Goal: Check status: Check status

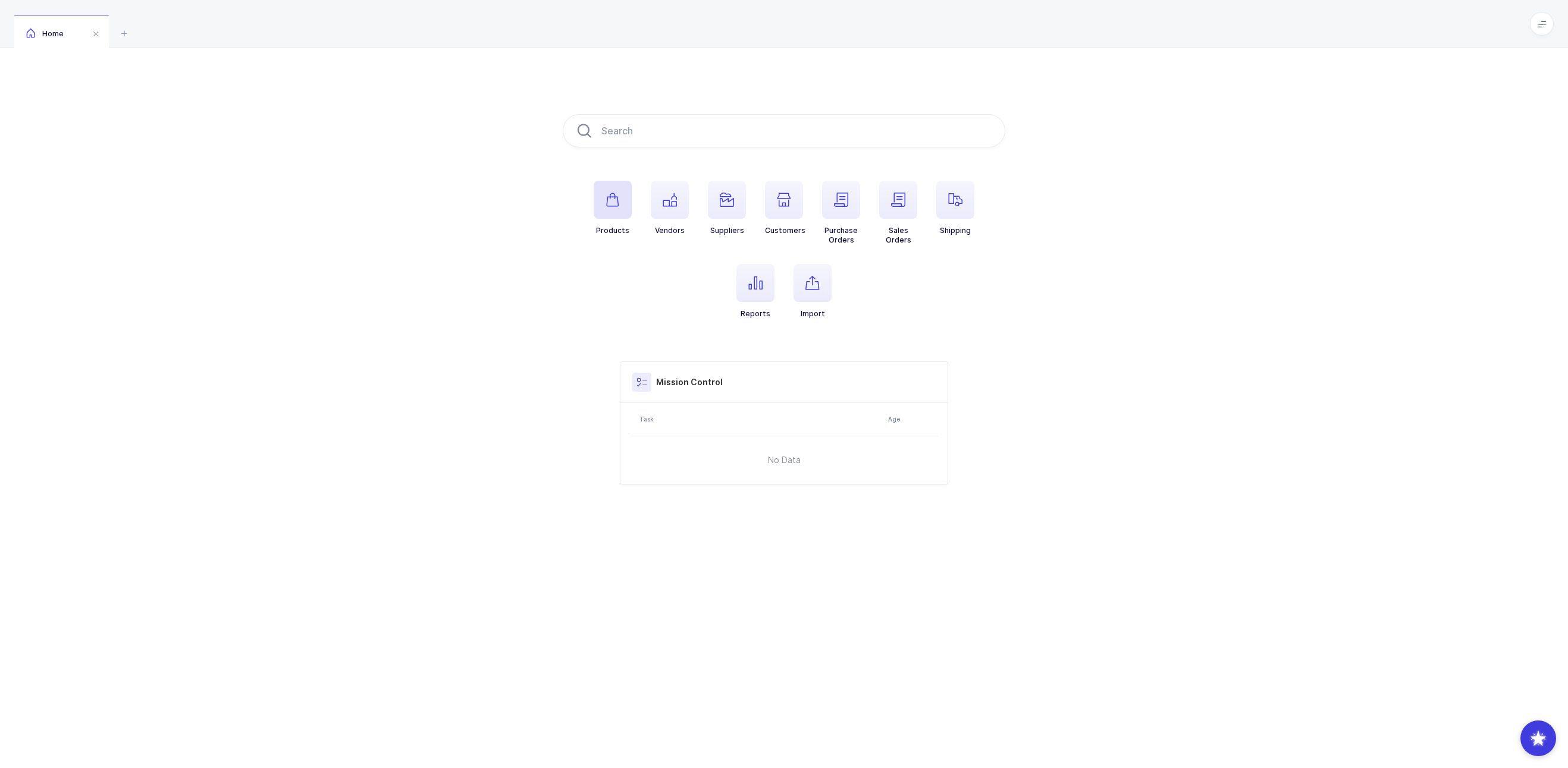
click at [631, 218] on button "Products" at bounding box center [613, 208] width 38 height 55
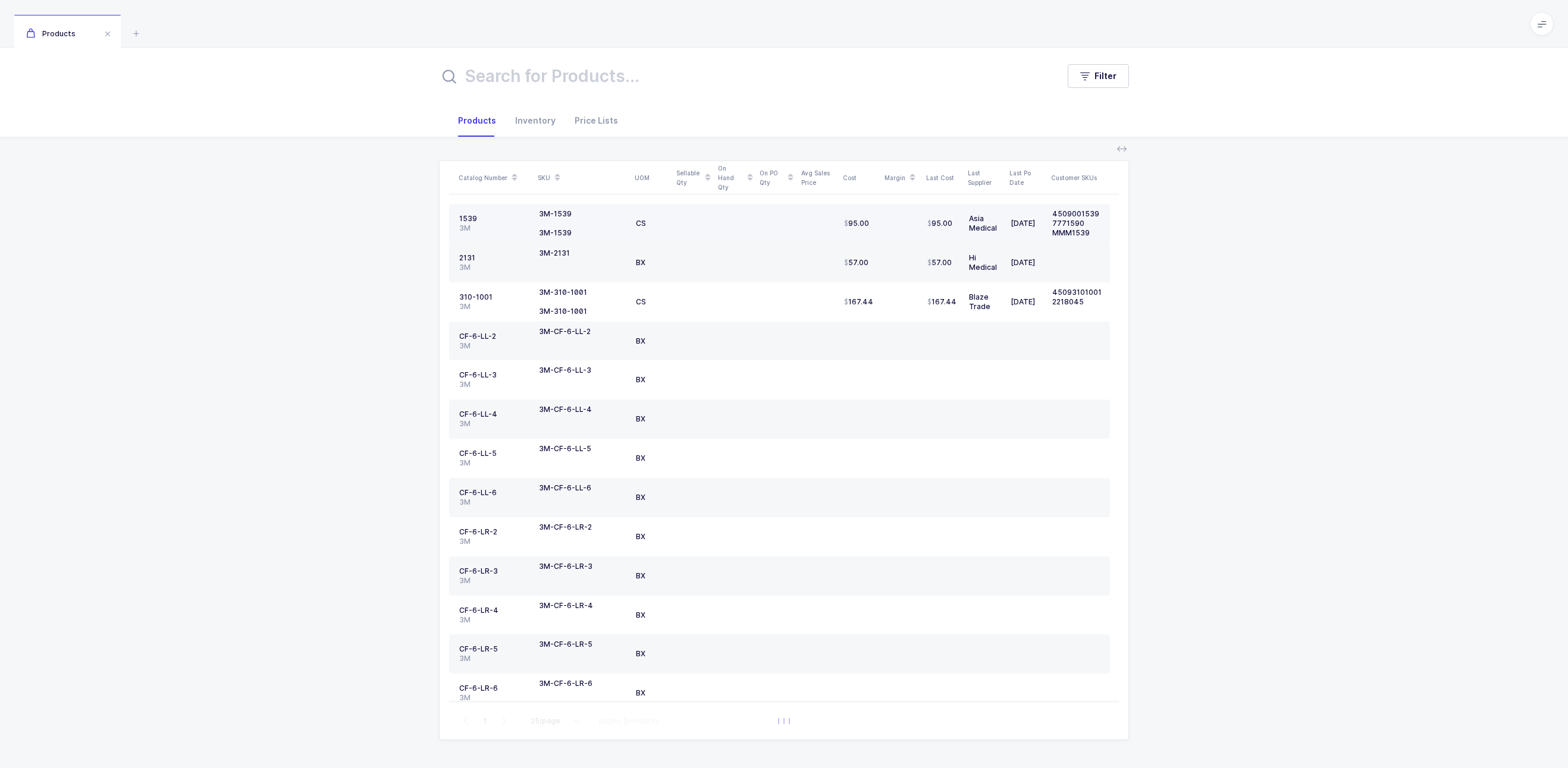
click at [464, 220] on div "1539" at bounding box center [494, 219] width 70 height 10
click at [469, 221] on div "1539" at bounding box center [494, 219] width 70 height 10
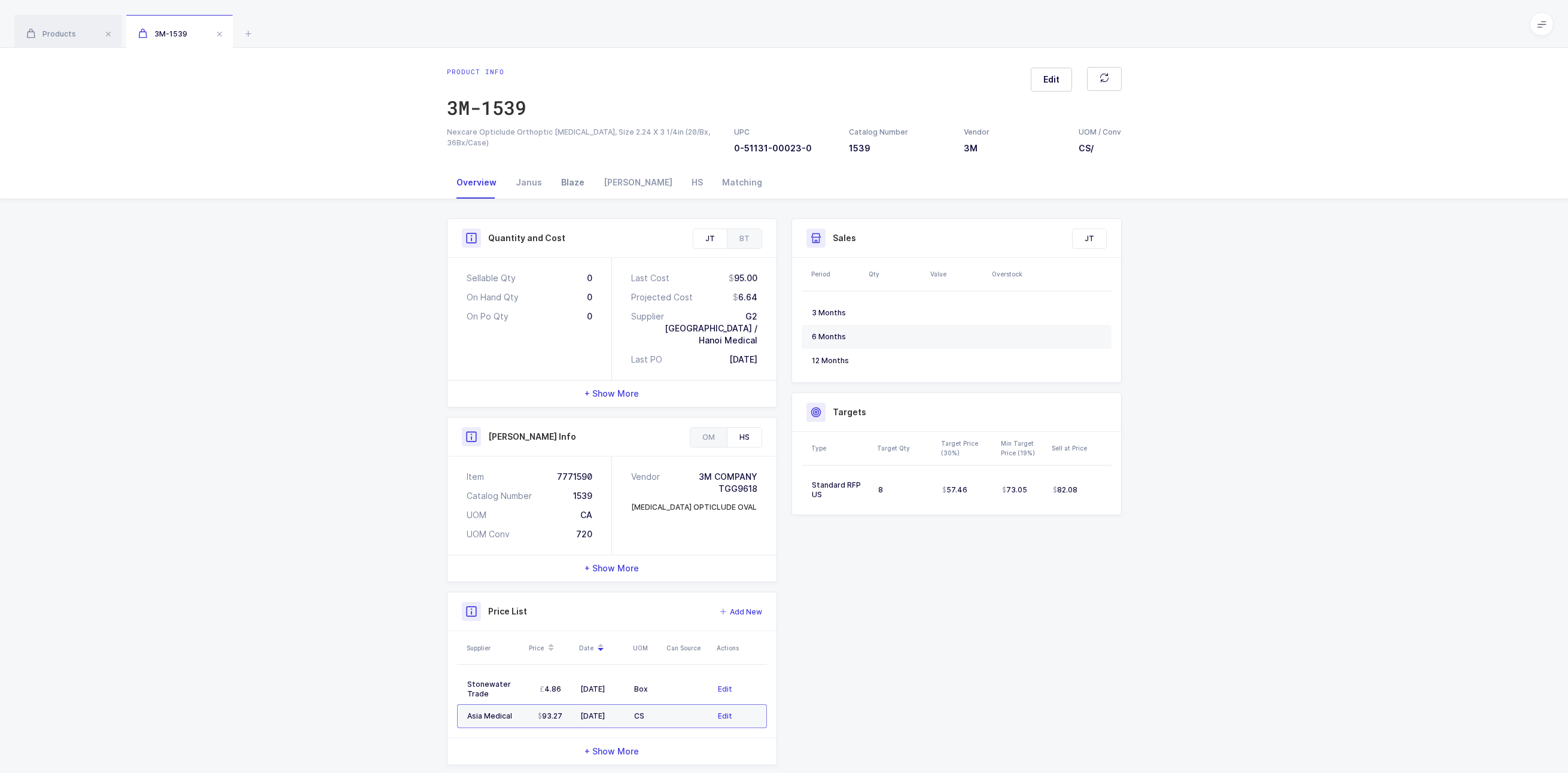
click at [559, 186] on div "Blaze" at bounding box center [572, 182] width 43 height 32
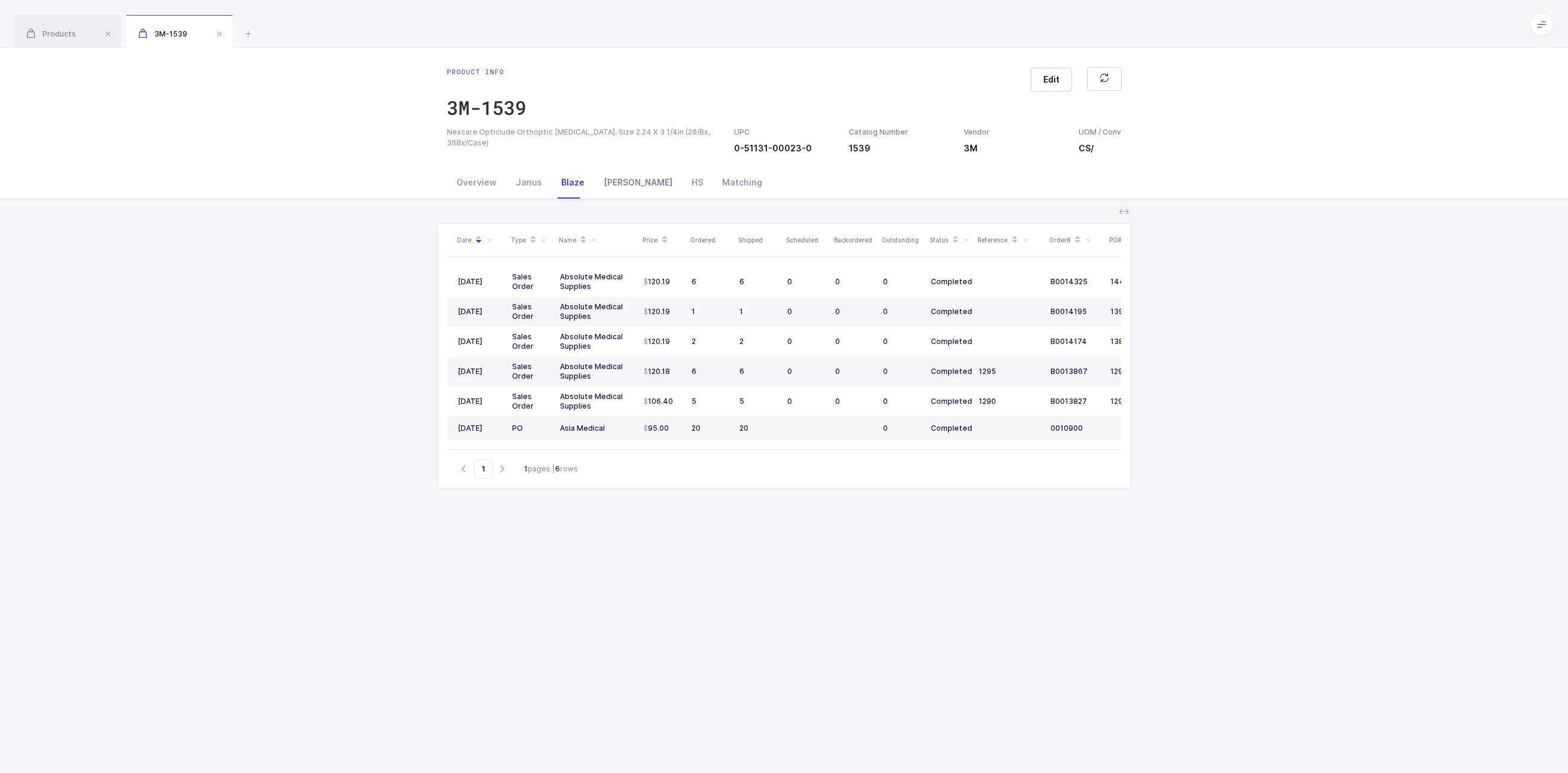
drag, startPoint x: 629, startPoint y: 180, endPoint x: 664, endPoint y: 182, distance: 35.1
click at [630, 180] on div "[PERSON_NAME]" at bounding box center [638, 182] width 88 height 32
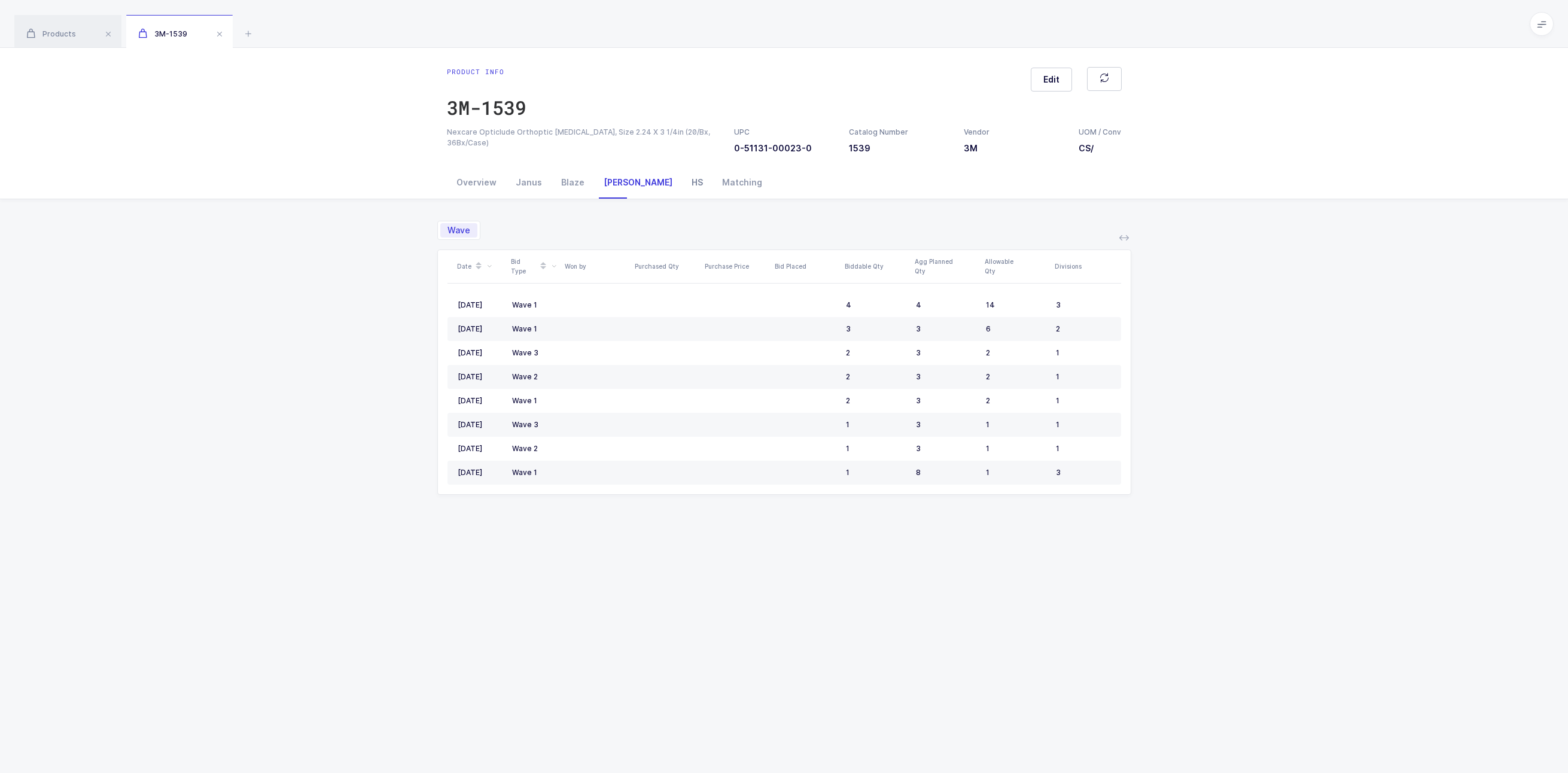
drag, startPoint x: 668, startPoint y: 183, endPoint x: 657, endPoint y: 180, distance: 11.4
click at [712, 183] on div "Matching" at bounding box center [742, 182] width 59 height 32
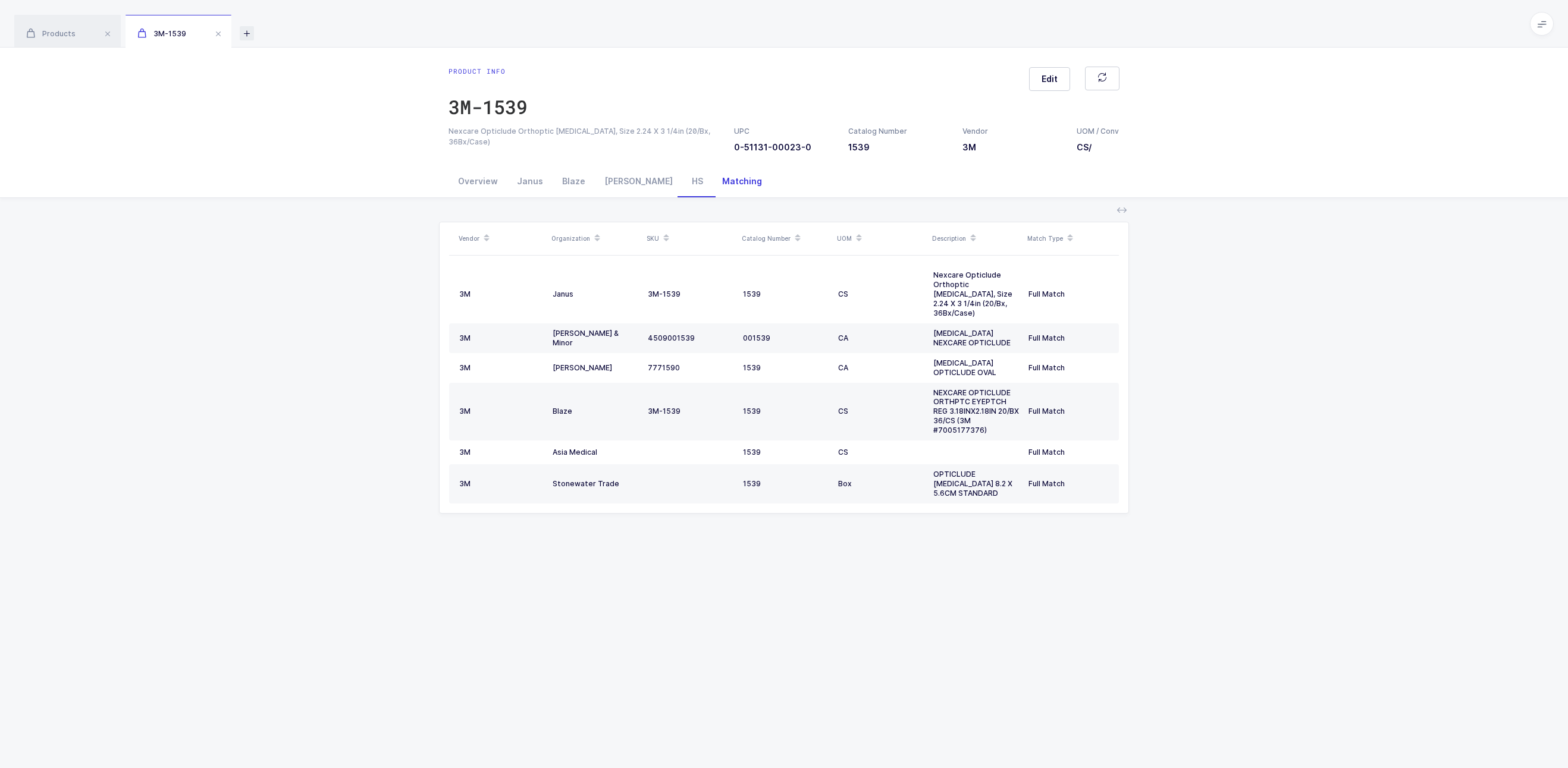
click at [243, 36] on icon at bounding box center [246, 33] width 14 height 14
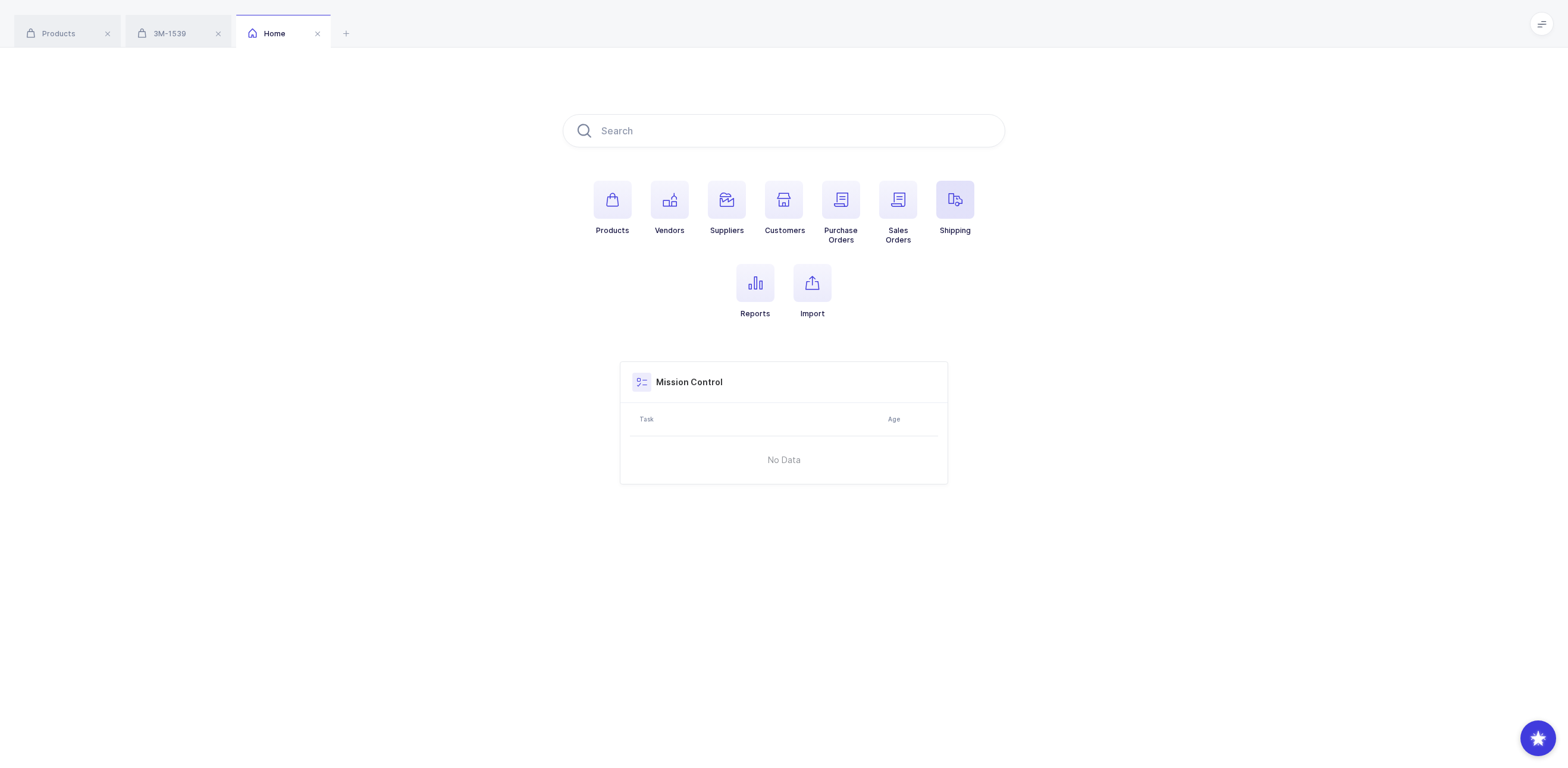
click at [960, 203] on icon "button" at bounding box center [955, 200] width 14 height 14
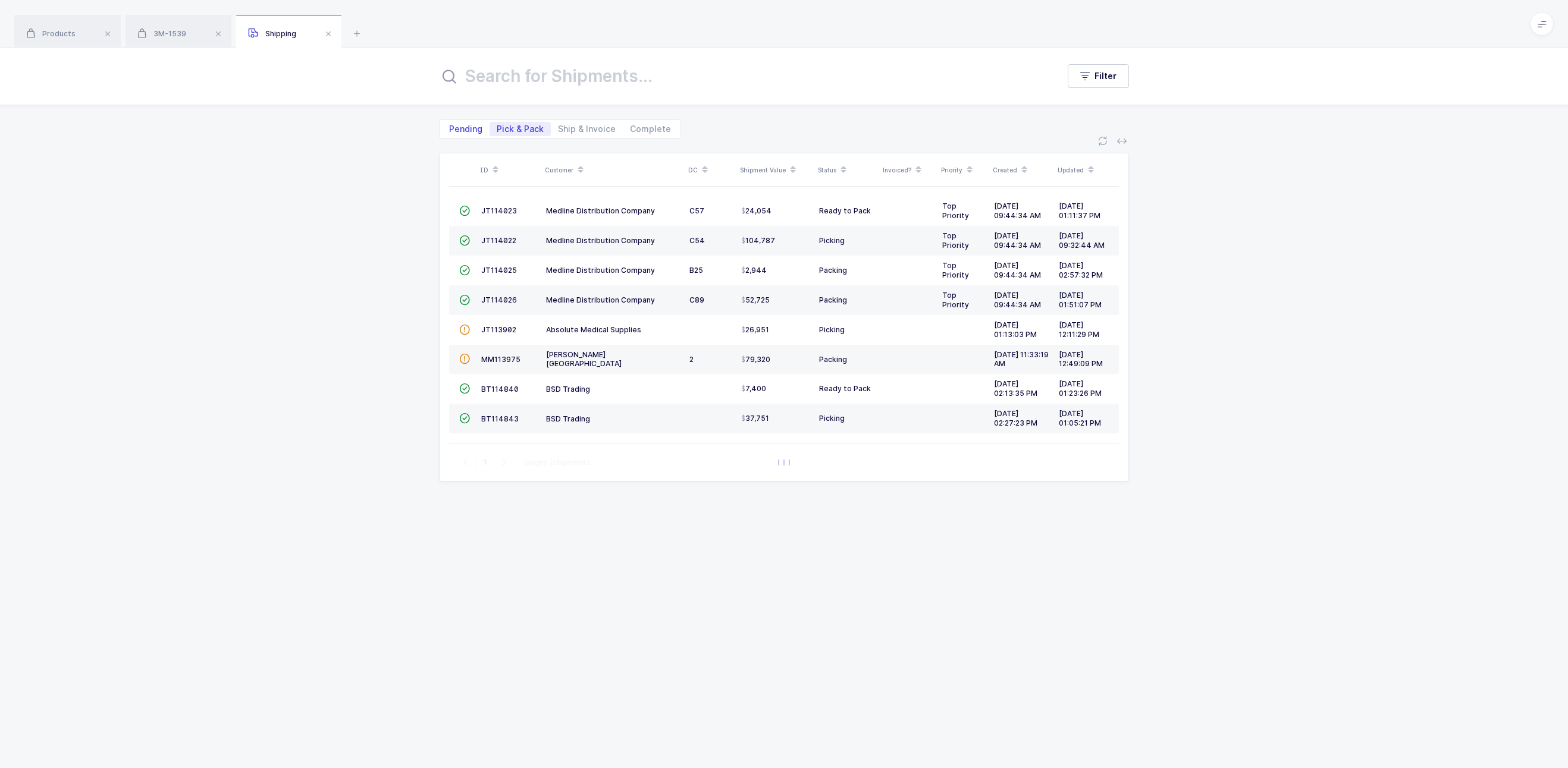
click at [464, 128] on span "Pending" at bounding box center [466, 129] width 33 height 9
click at [450, 128] on input "Pending" at bounding box center [445, 126] width 8 height 8
radio input "true"
radio input "false"
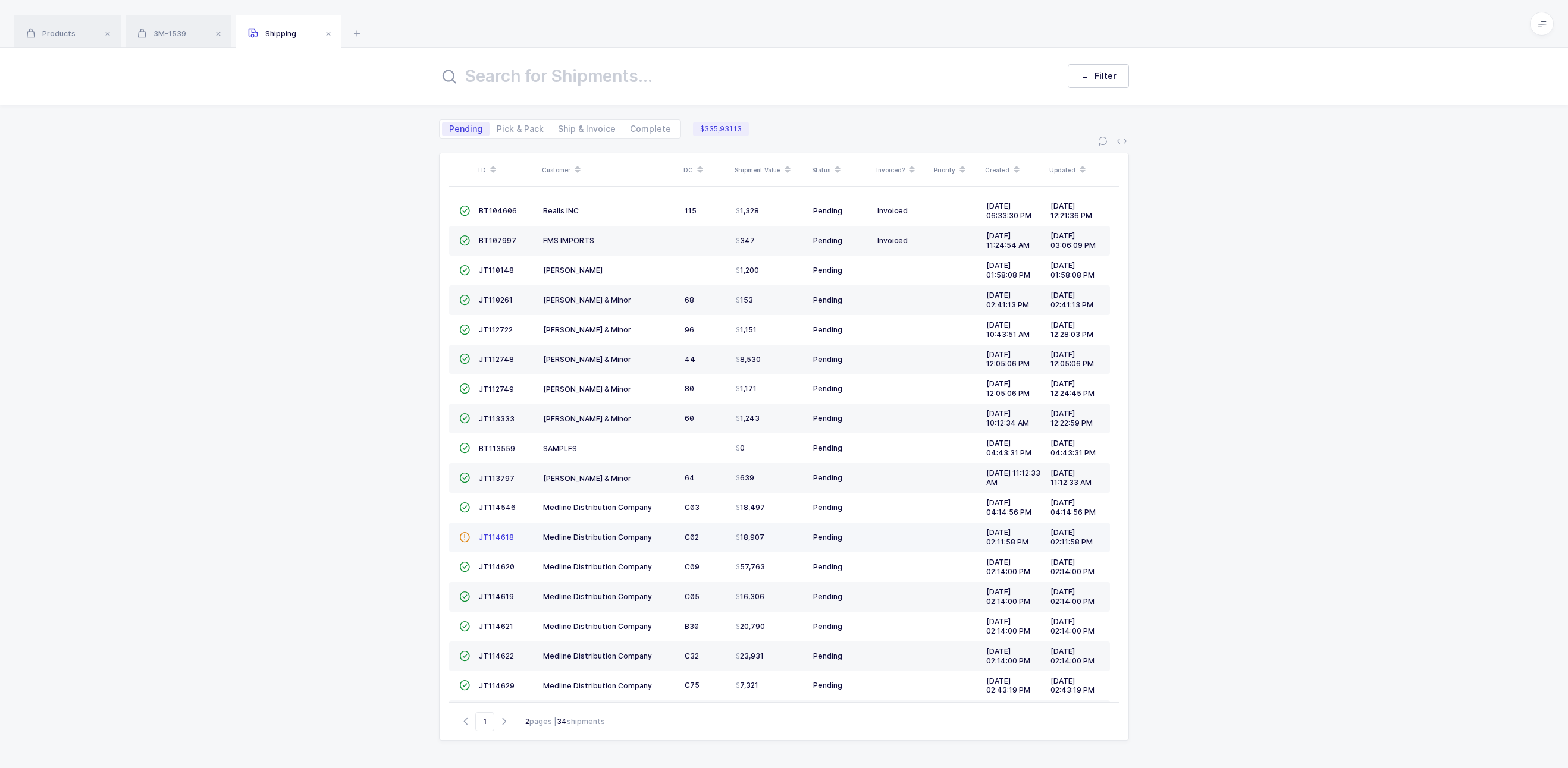
click at [500, 538] on span "JT114618" at bounding box center [496, 537] width 35 height 9
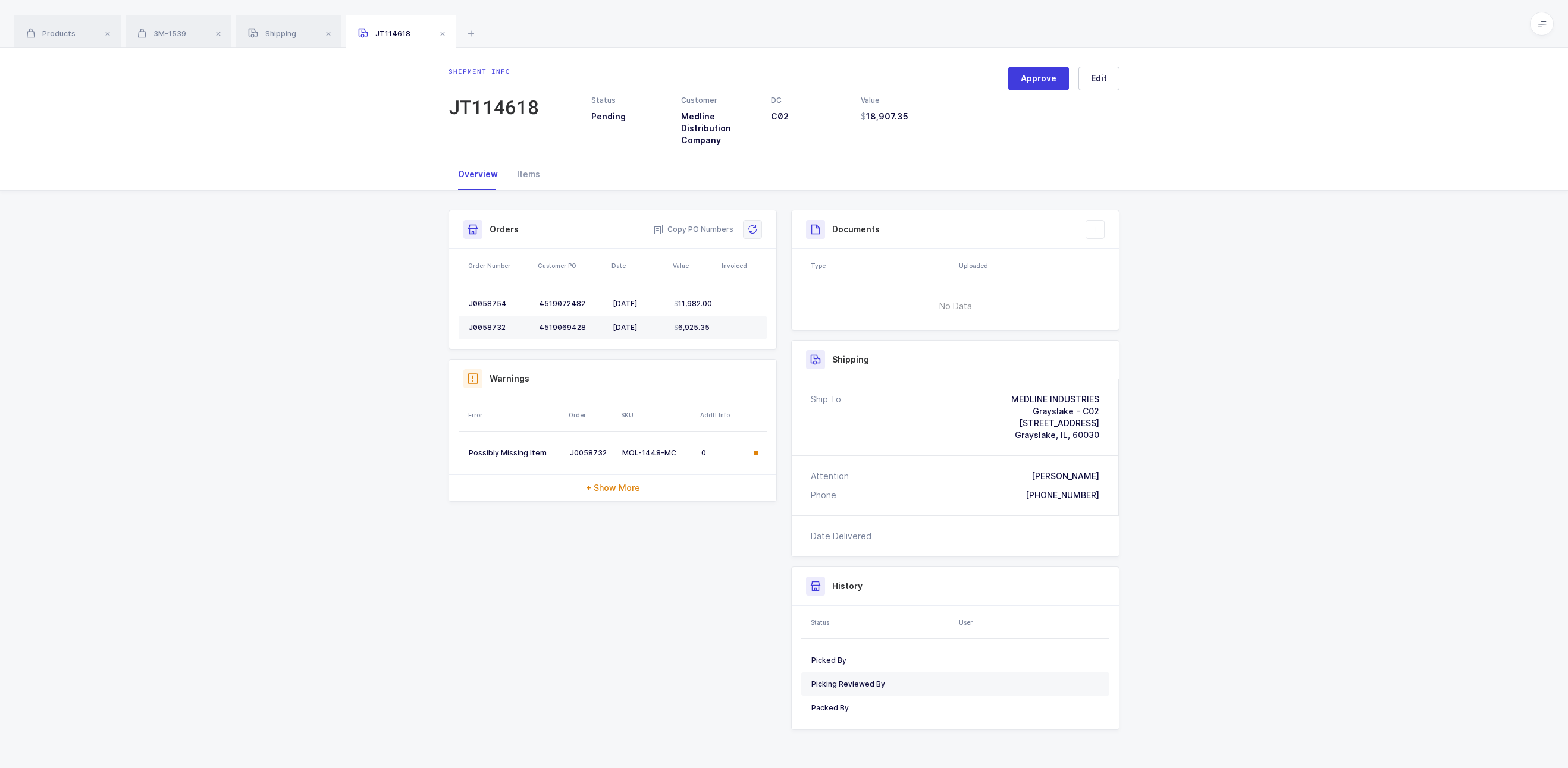
click at [754, 235] on icon at bounding box center [752, 230] width 10 height 10
